Goal: Find specific page/section: Find specific page/section

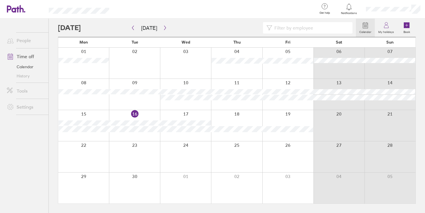
click at [290, 27] on input at bounding box center [310, 27] width 77 height 11
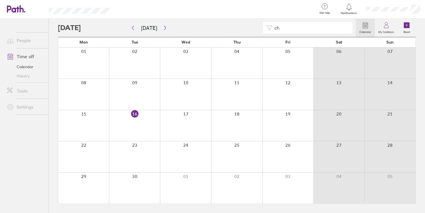
type input "c"
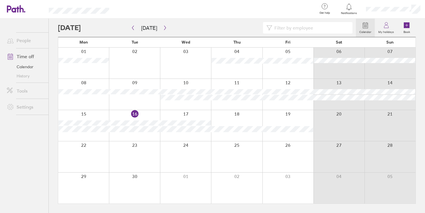
click at [18, 40] on link "People" at bounding box center [25, 40] width 46 height 11
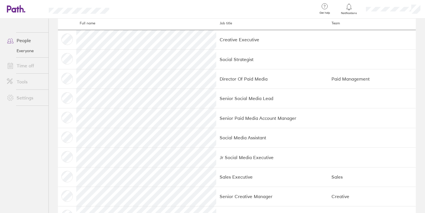
scroll to position [25, 0]
